Goal: Find specific page/section: Find specific page/section

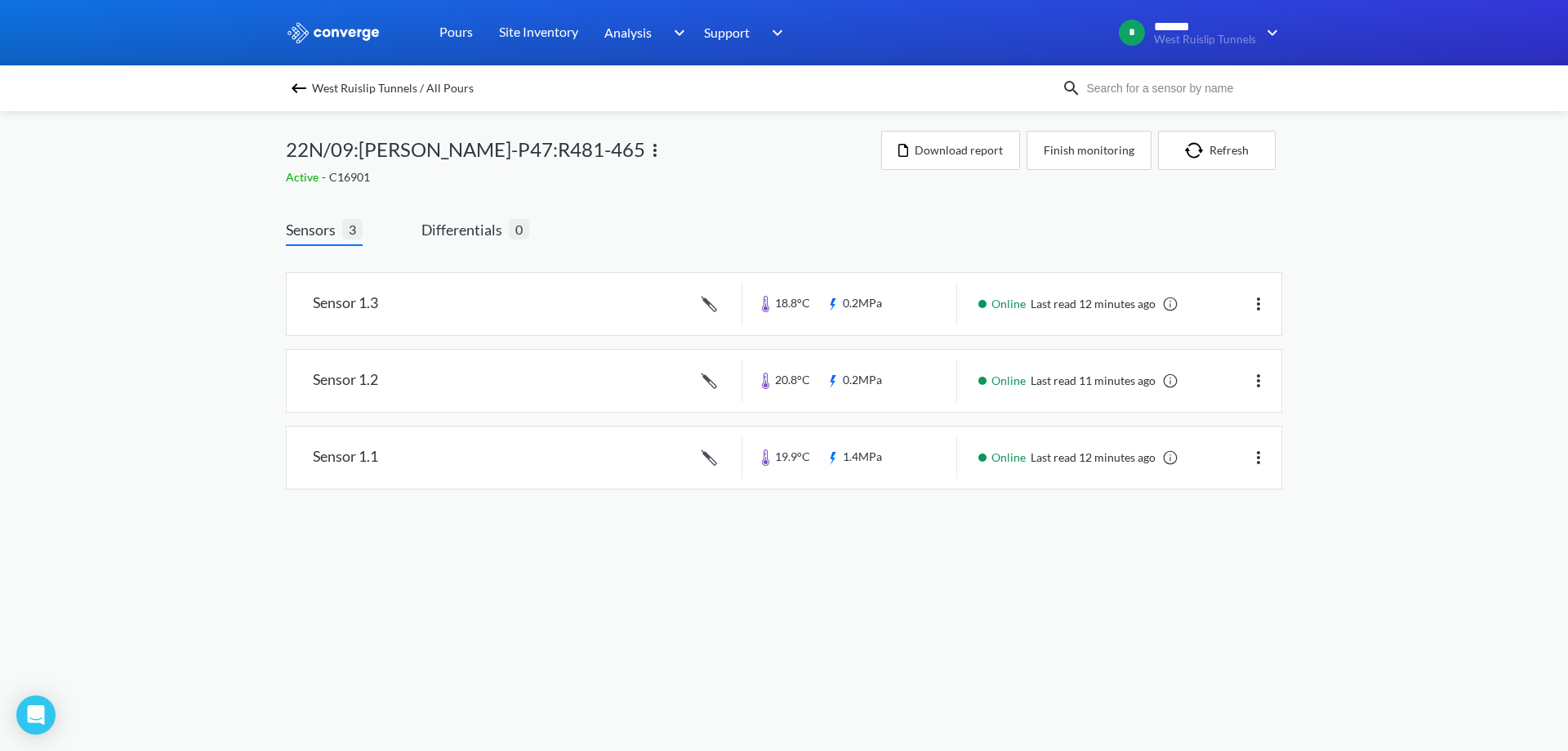
click at [302, 84] on img at bounding box center [299, 88] width 20 height 20
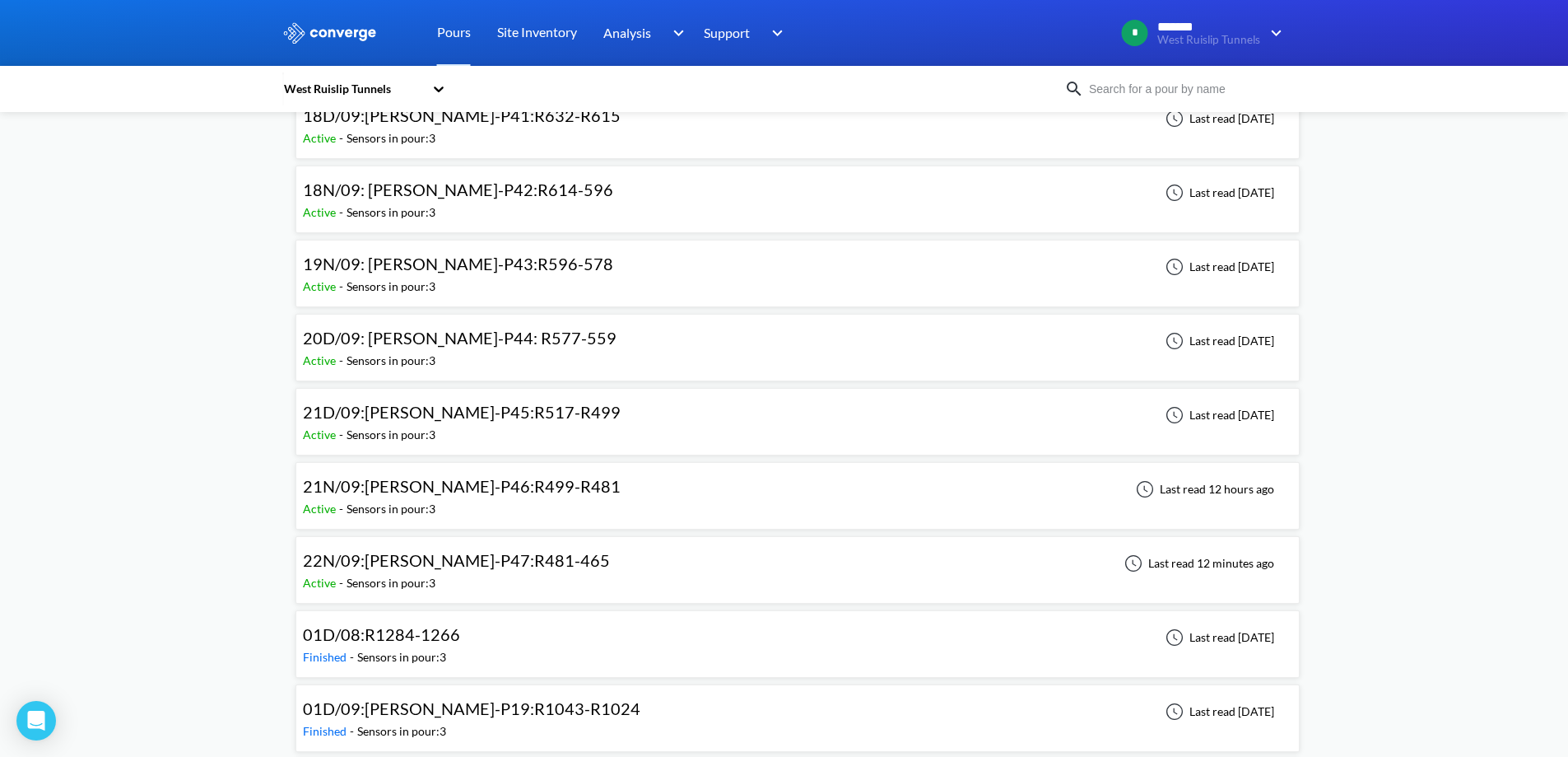
scroll to position [1235, 0]
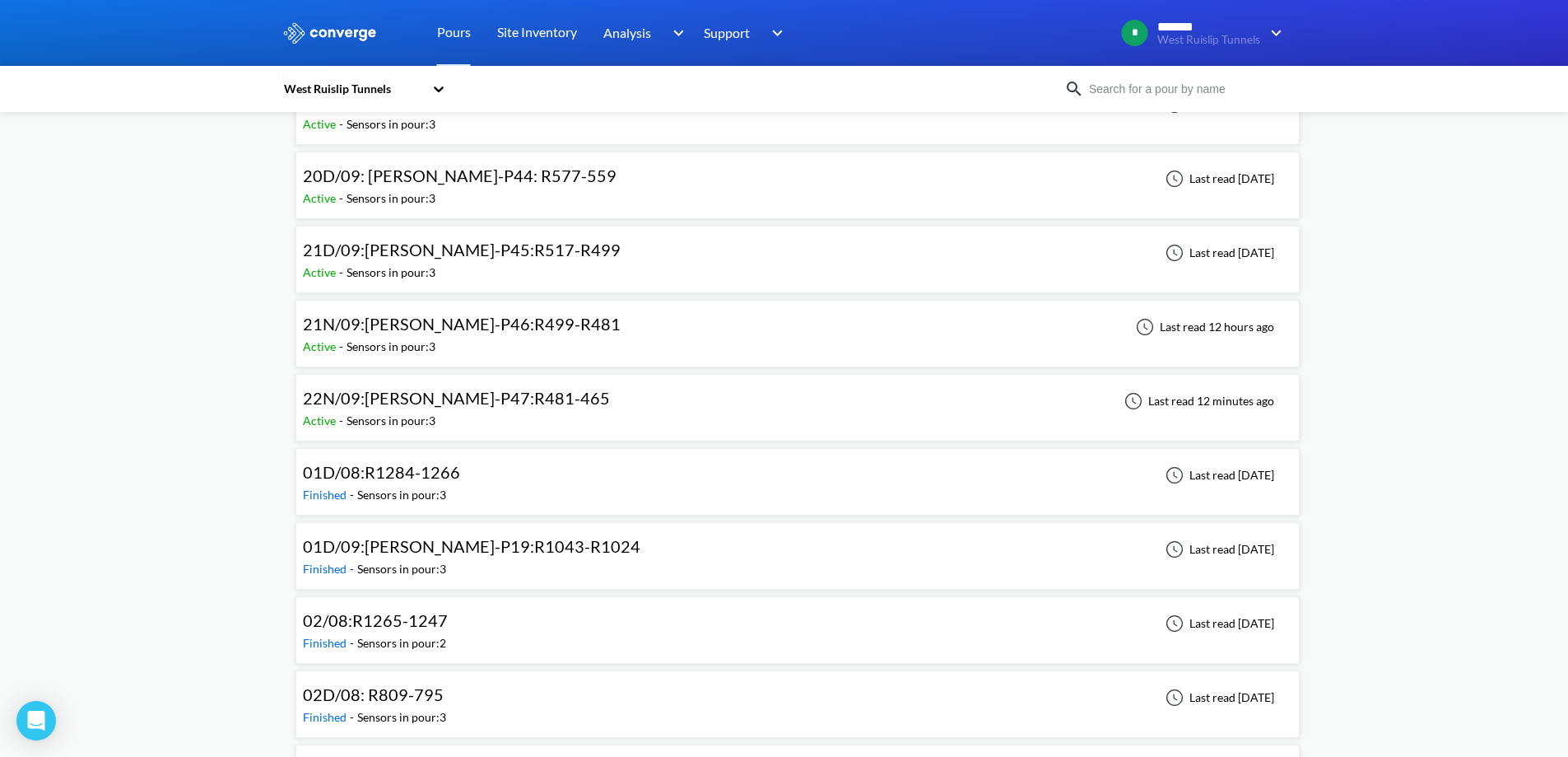
click at [450, 332] on span "21N/09:WB-DL-P46:R499-R481" at bounding box center [462, 324] width 318 height 20
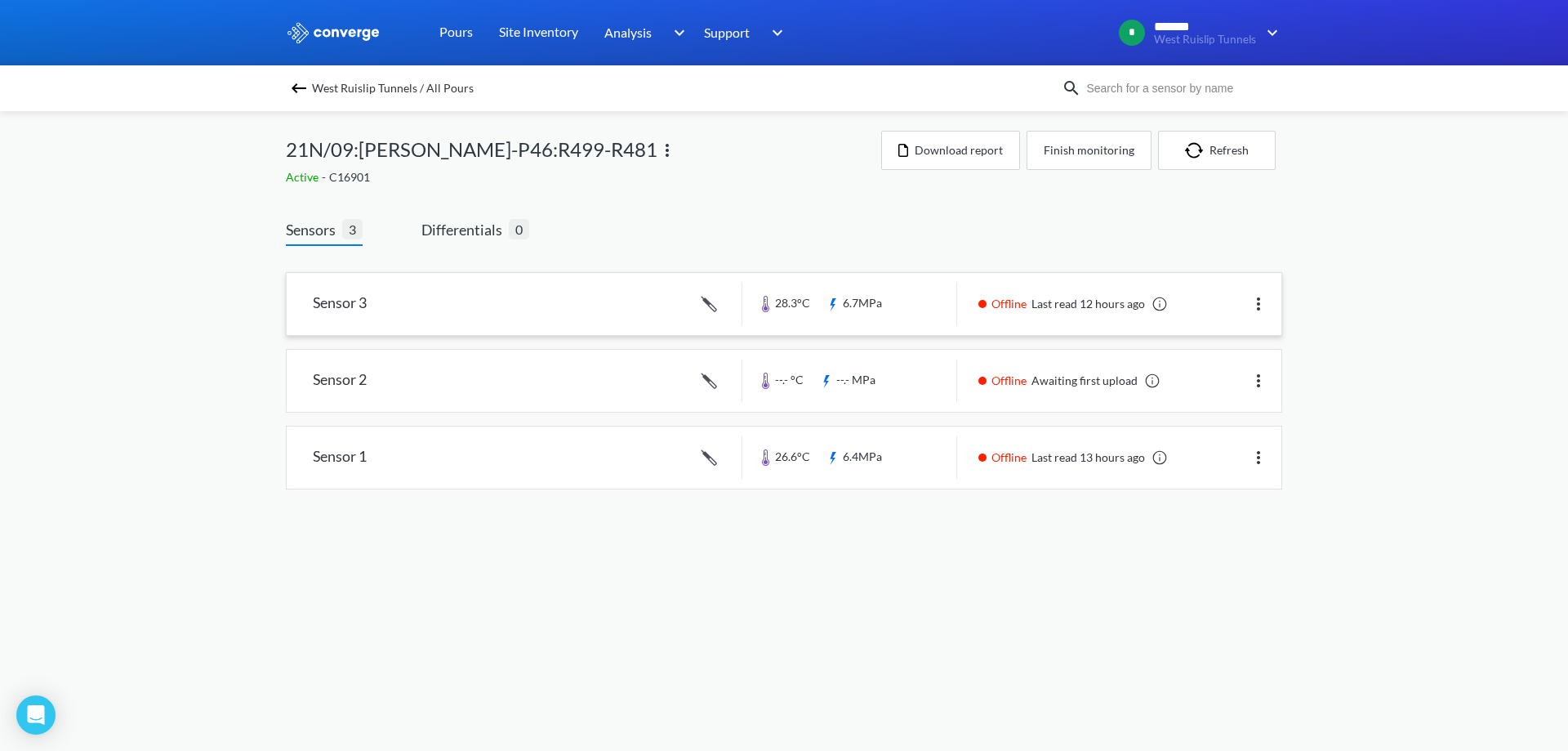
click at [631, 300] on link at bounding box center [783, 303] width 995 height 62
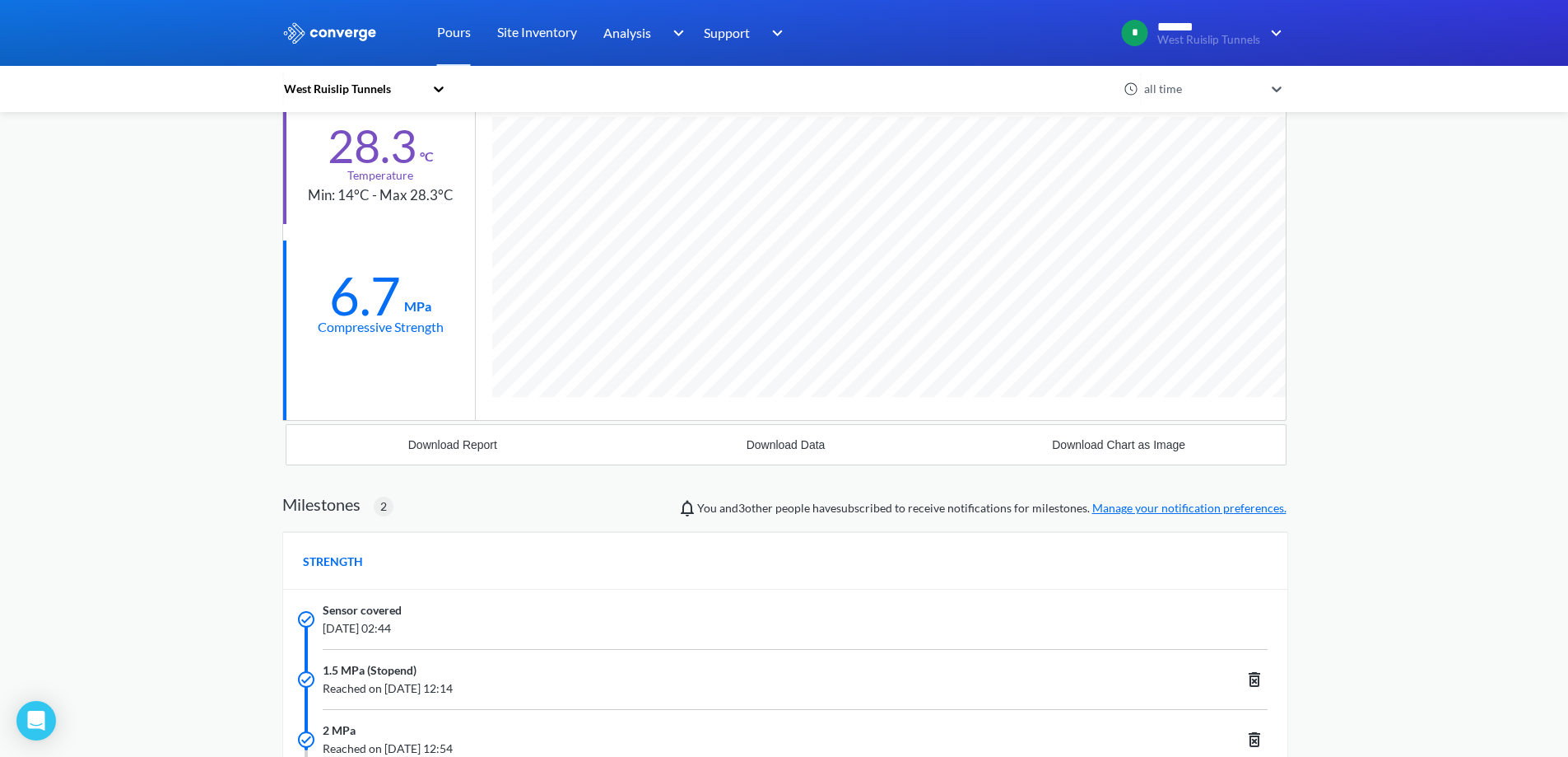
scroll to position [1174, 1004]
